Goal: Information Seeking & Learning: Learn about a topic

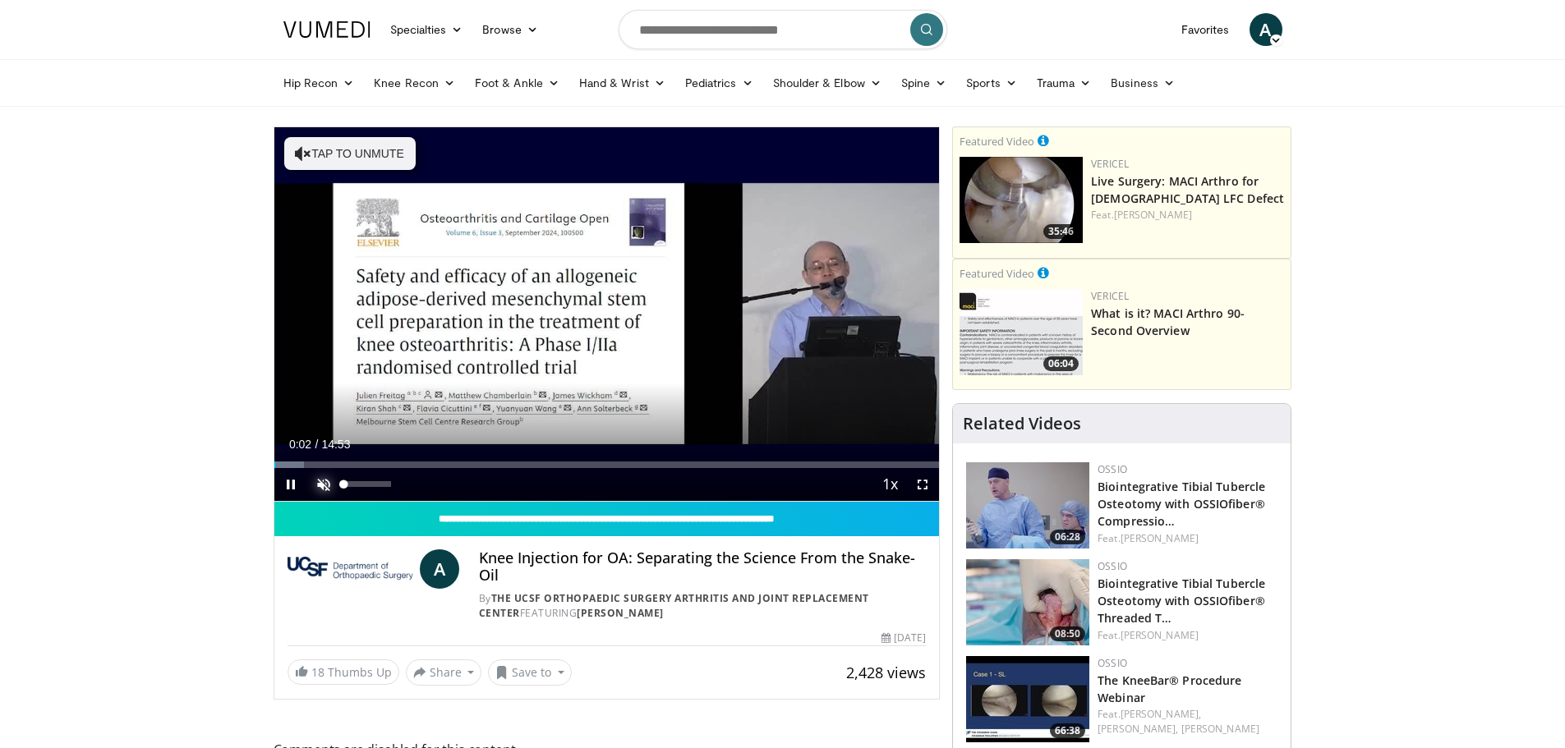
click at [329, 476] on span "Video Player" at bounding box center [323, 484] width 33 height 33
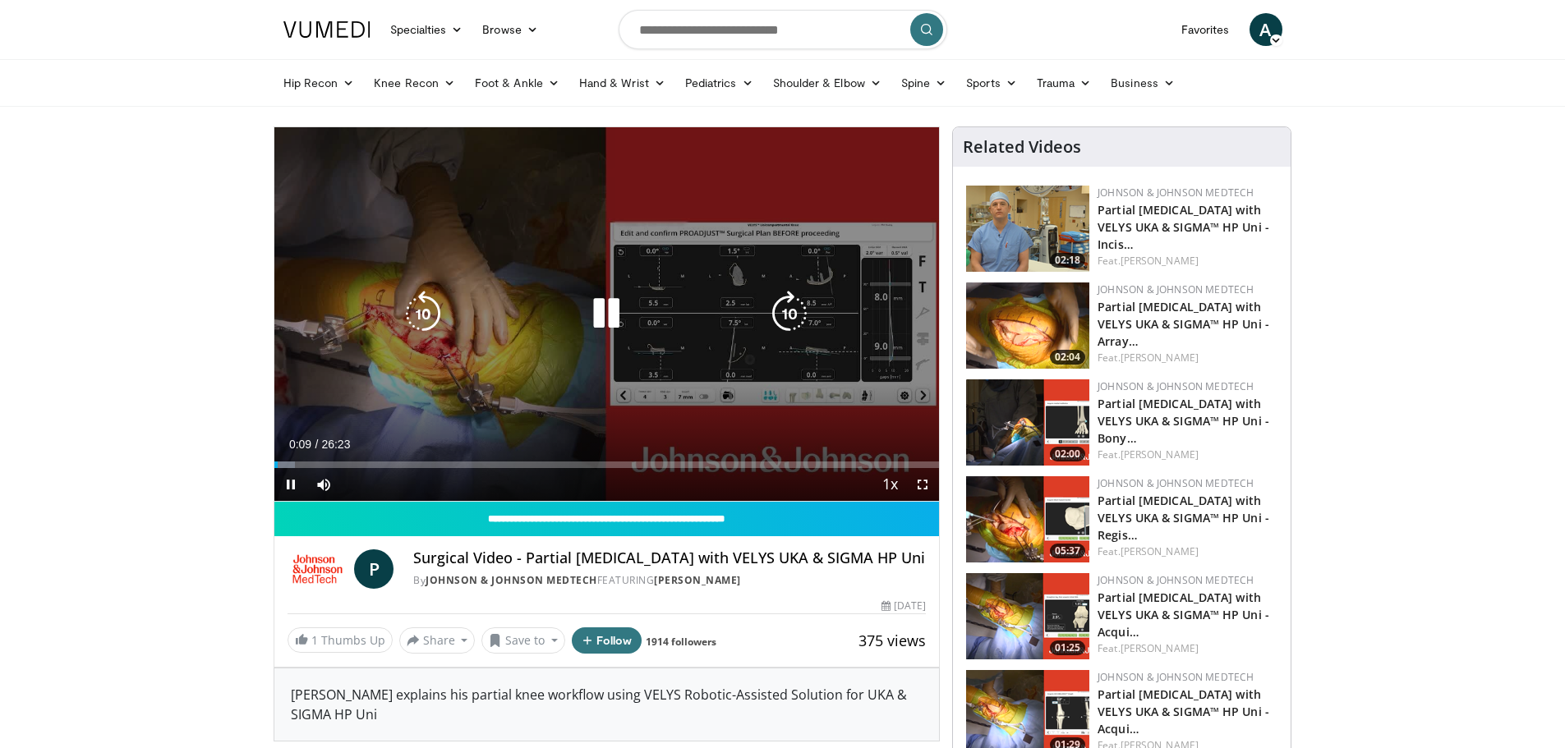
click at [706, 312] on div "Video Player" at bounding box center [606, 313] width 399 height 33
click at [616, 311] on icon "Video Player" at bounding box center [606, 314] width 46 height 46
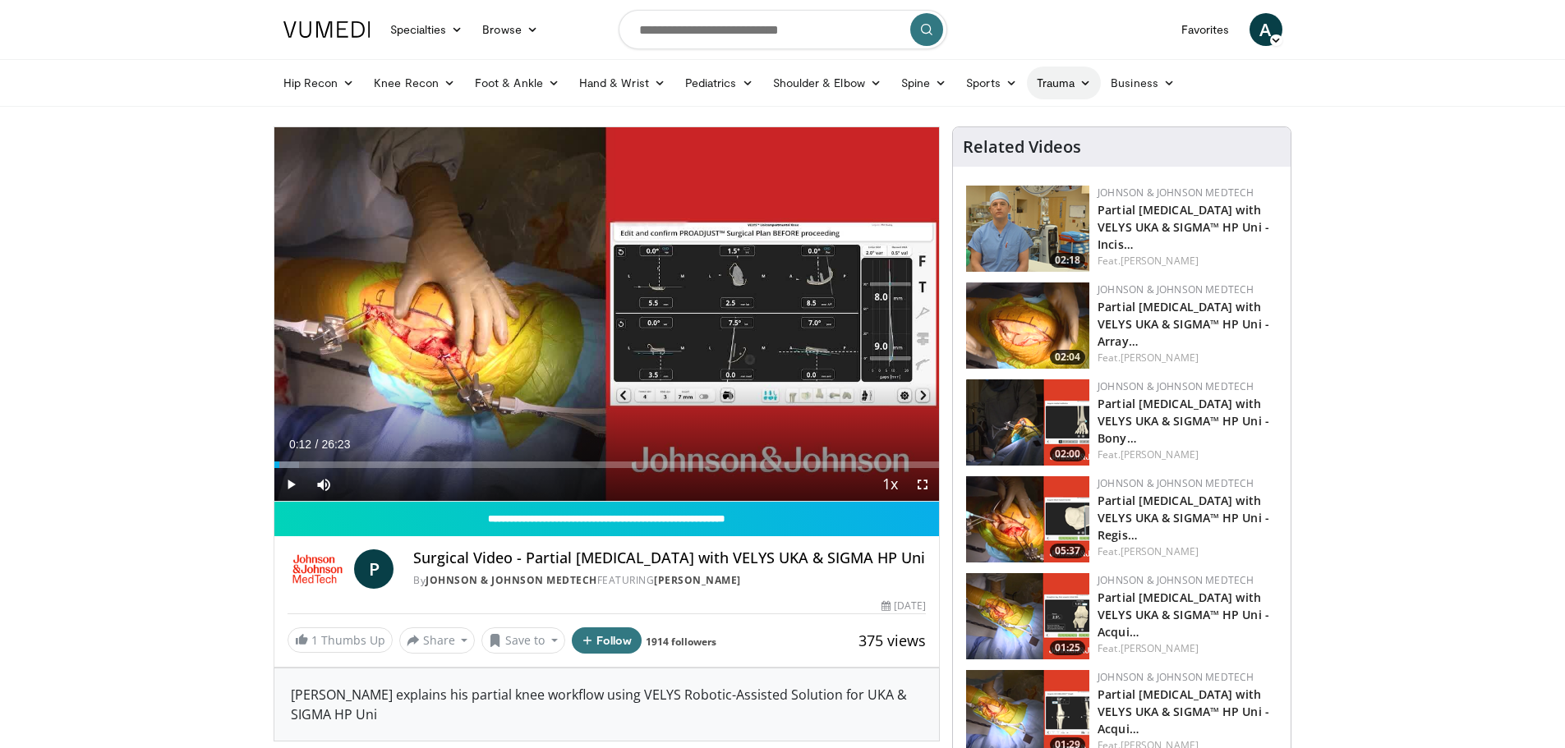
click at [1055, 81] on link "Trauma" at bounding box center [1064, 83] width 75 height 33
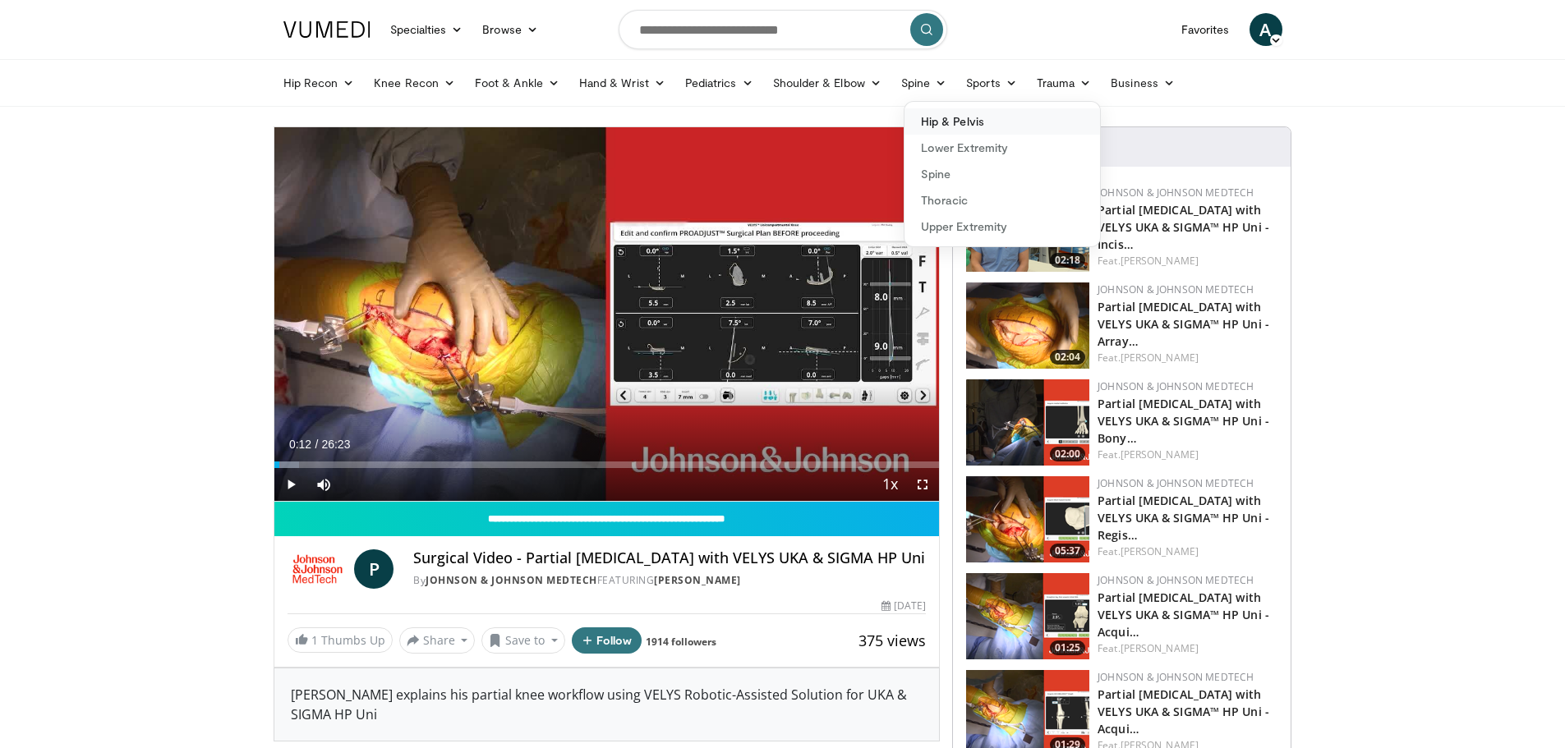
click at [944, 125] on link "Hip & Pelvis" at bounding box center [1002, 121] width 196 height 26
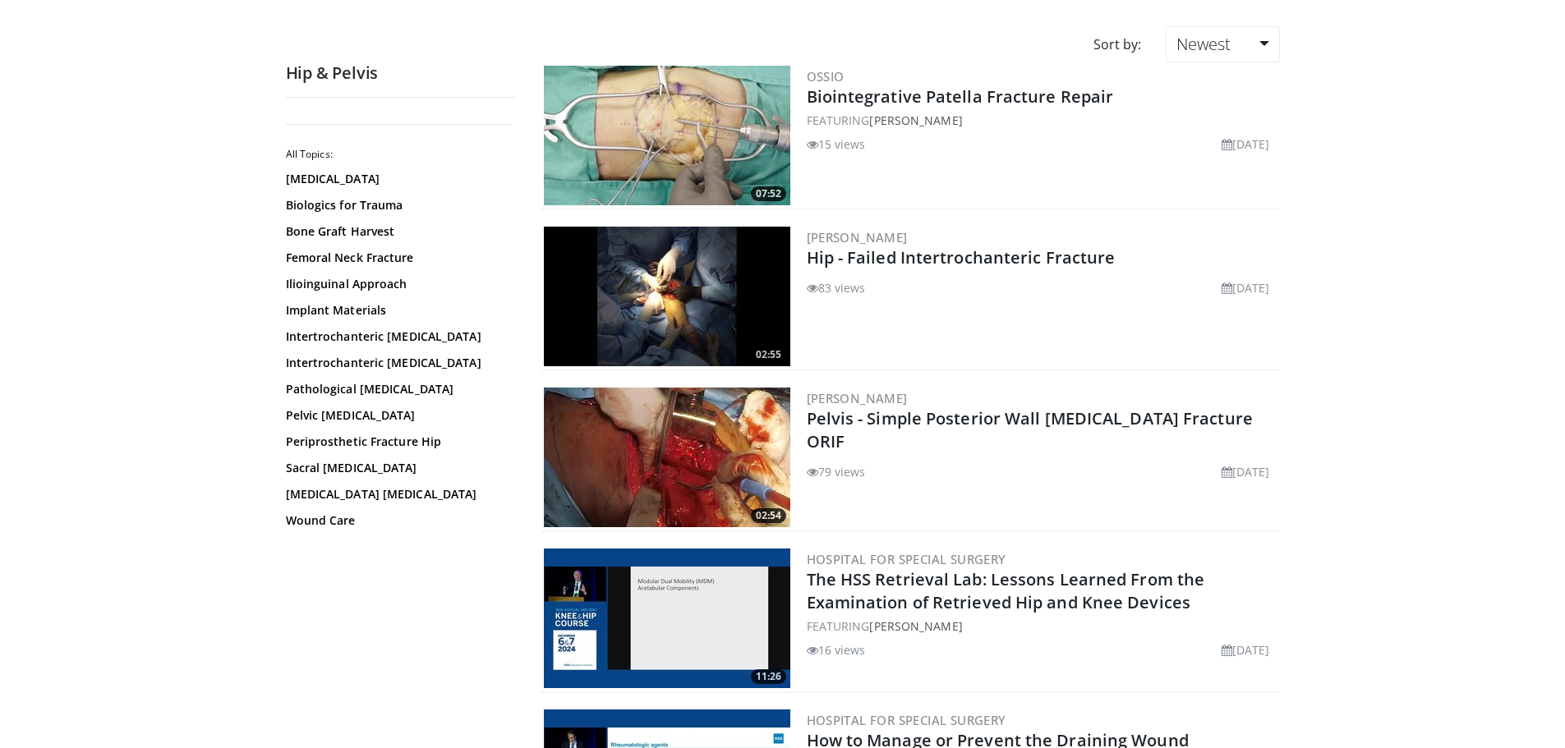
scroll to position [164, 0]
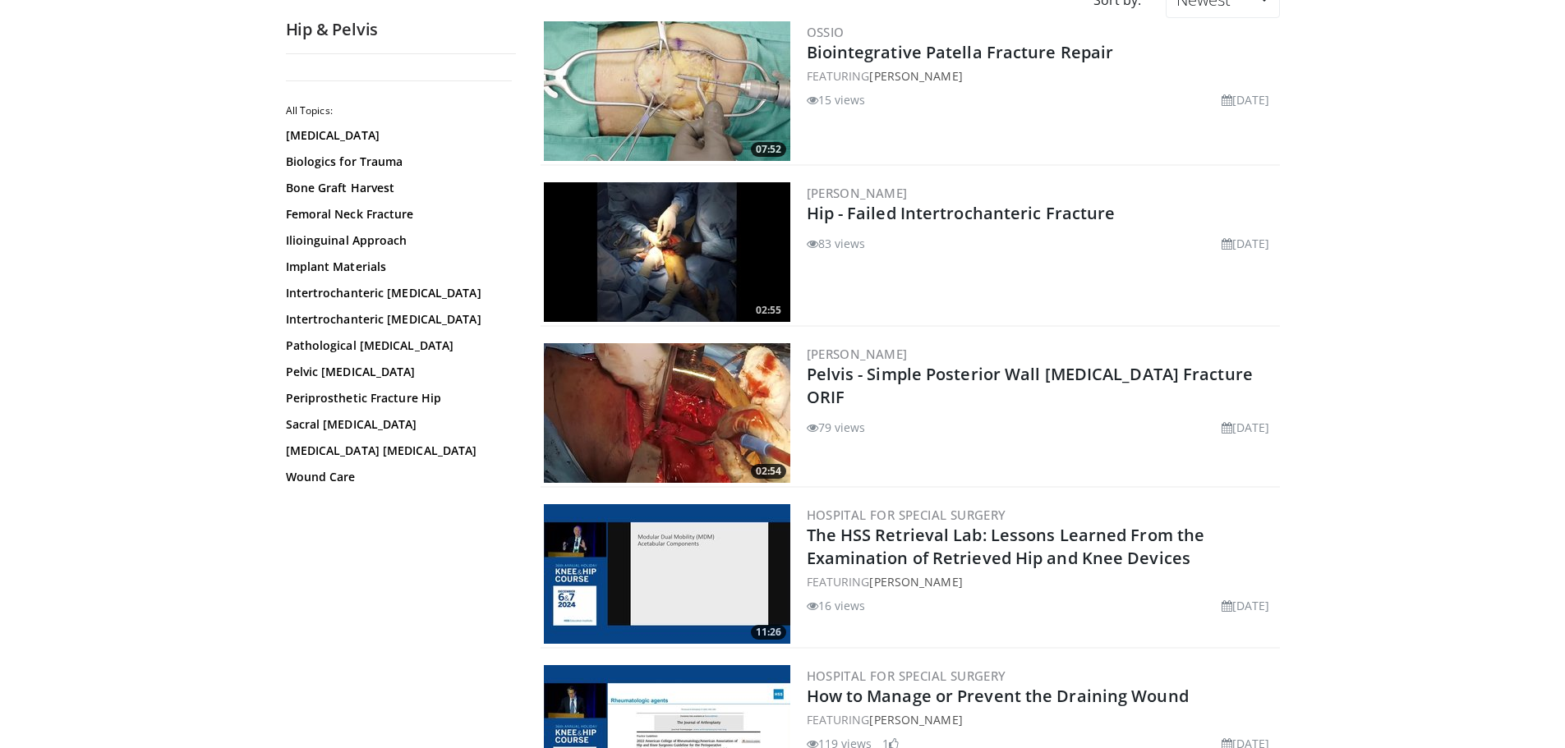
click at [697, 462] on img at bounding box center [667, 413] width 246 height 140
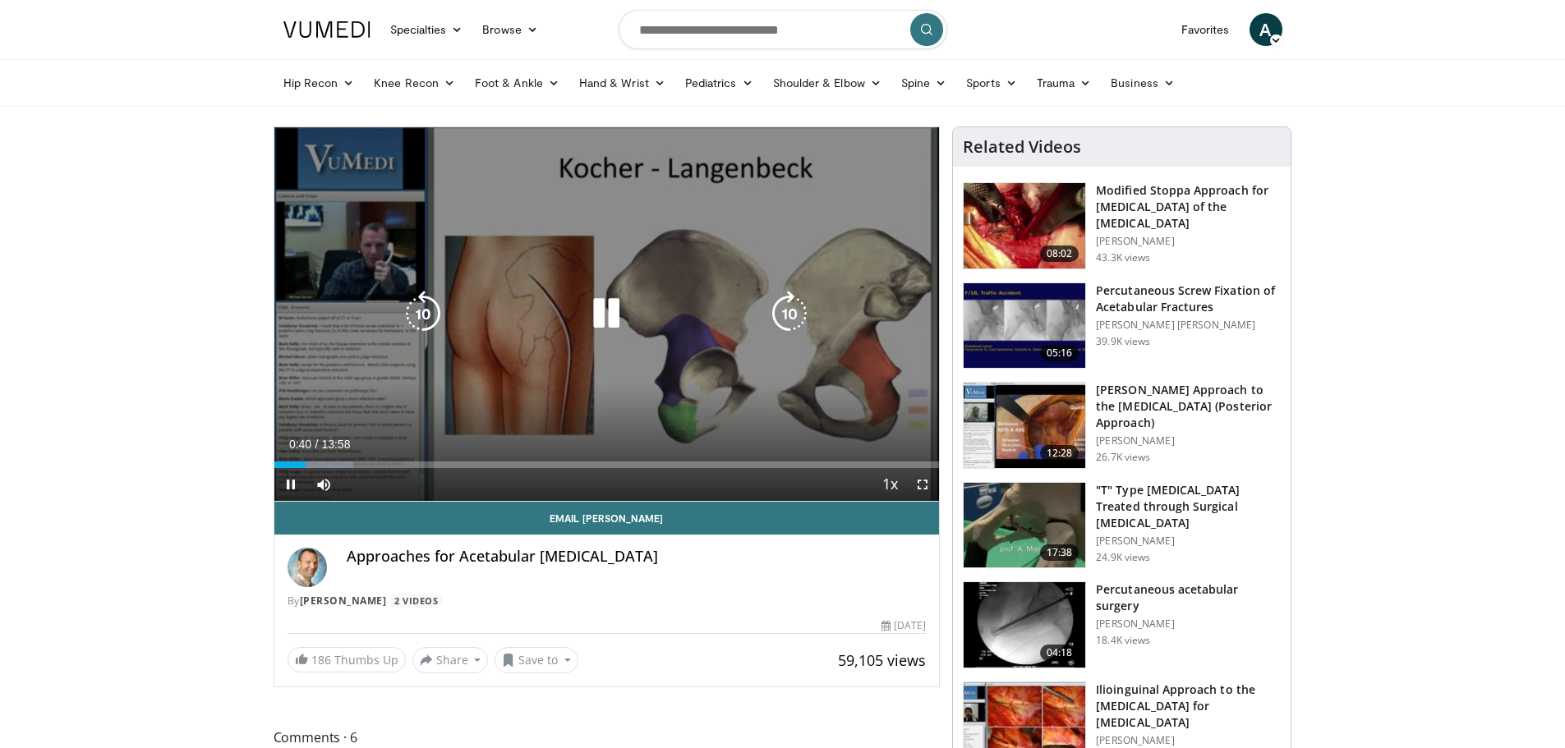
click at [633, 344] on div "10 seconds Tap to unmute" at bounding box center [606, 314] width 665 height 374
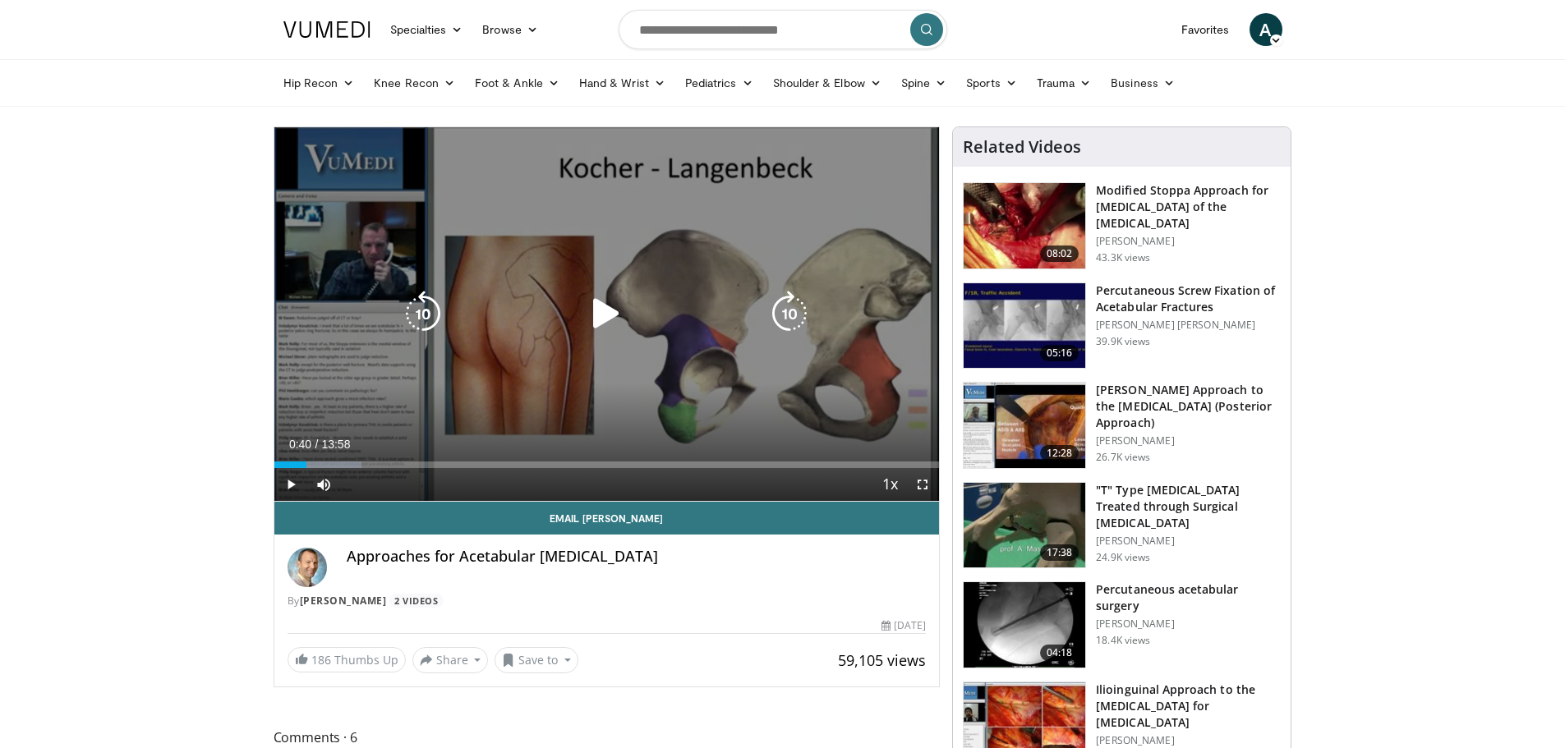
click at [541, 297] on div "10 seconds Tap to unmute" at bounding box center [606, 314] width 665 height 374
